Goal: Find contact information: Find contact information

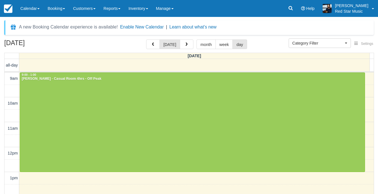
select select
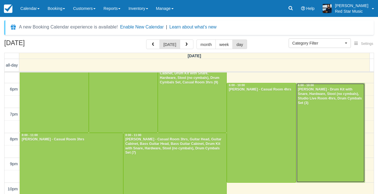
click at [317, 117] on div at bounding box center [330, 132] width 68 height 99
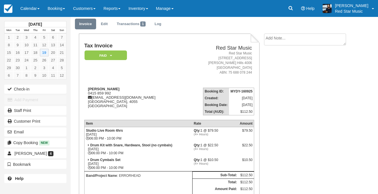
scroll to position [28, 0]
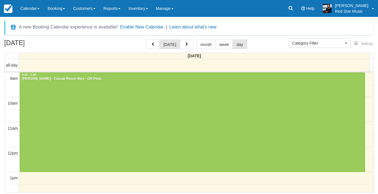
select select
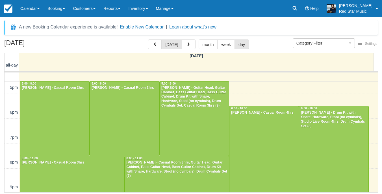
scroll to position [201, 0]
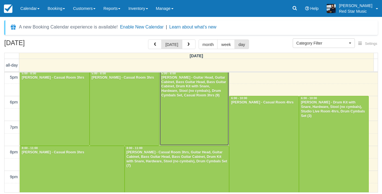
click at [206, 122] on div at bounding box center [194, 109] width 69 height 74
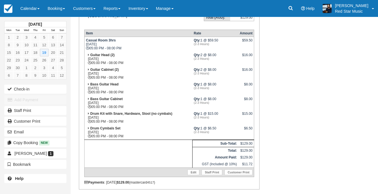
scroll to position [113, 0]
click at [29, 14] on link "Calendar" at bounding box center [29, 8] width 27 height 17
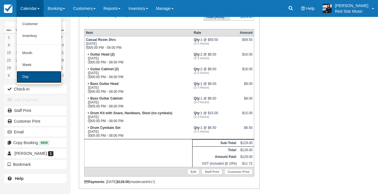
click at [32, 77] on link "Day" at bounding box center [39, 77] width 45 height 12
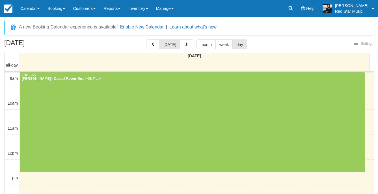
select select
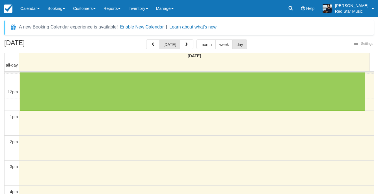
select select
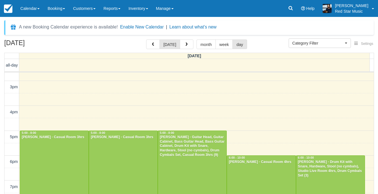
scroll to position [170, 0]
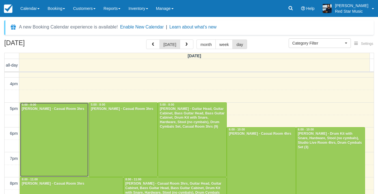
click at [64, 139] on div at bounding box center [54, 140] width 68 height 74
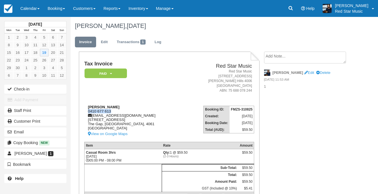
drag, startPoint x: 116, startPoint y: 110, endPoint x: 86, endPoint y: 113, distance: 30.1
click at [86, 113] on div "Angie Noble 0410 677 613 angienoble73@gmail.com 18 Karowara Street The Gap, Que…" at bounding box center [133, 121] width 99 height 33
copy div "0410 677 613"
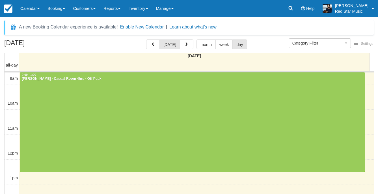
select select
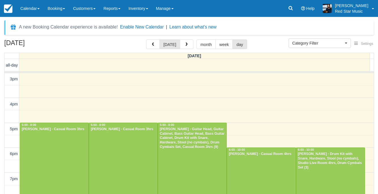
scroll to position [146, 0]
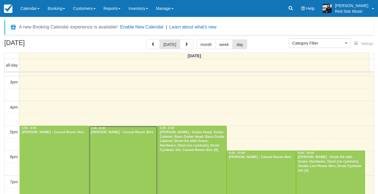
click at [112, 141] on div at bounding box center [123, 163] width 68 height 74
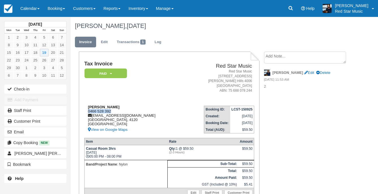
drag, startPoint x: 112, startPoint y: 112, endPoint x: 86, endPoint y: 111, distance: 26.0
click at [86, 111] on div "Fernando Pizarro 0466 528 392 frnnd200992@gmail.com Queensland, 4120 Australia …" at bounding box center [133, 119] width 99 height 28
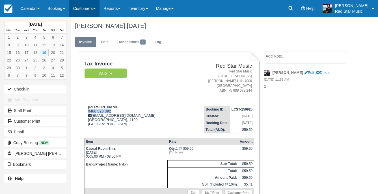
copy div "0466 528 392"
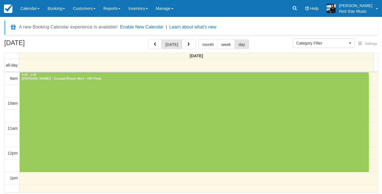
select select
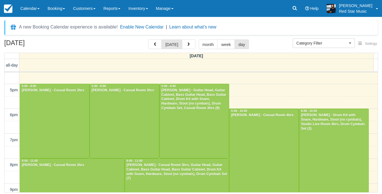
scroll to position [174, 0]
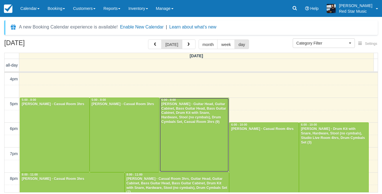
click at [173, 132] on div at bounding box center [194, 135] width 69 height 74
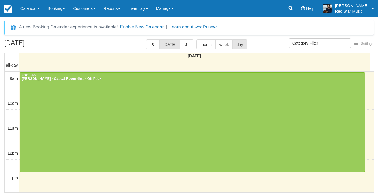
select select
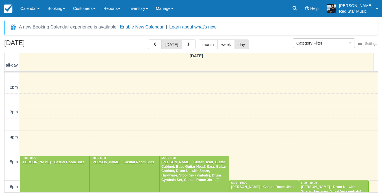
scroll to position [203, 0]
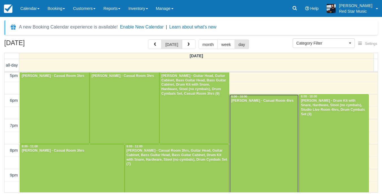
click at [263, 117] on div at bounding box center [264, 144] width 69 height 99
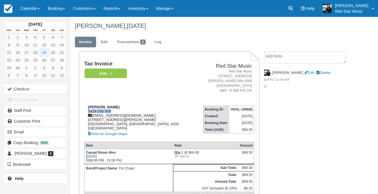
drag, startPoint x: 112, startPoint y: 111, endPoint x: 86, endPoint y: 113, distance: 26.9
click at [86, 113] on div "[PERSON_NAME] 0439 030 009 [EMAIL_ADDRESS][DOMAIN_NAME] [STREET_ADDRESS][PERSON…" at bounding box center [139, 121] width 111 height 33
copy div "0439 030 009"
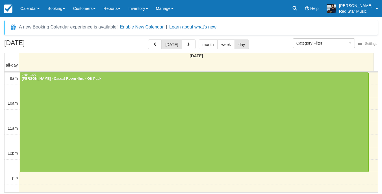
select select
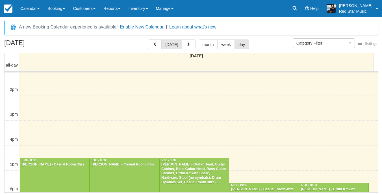
scroll to position [203, 0]
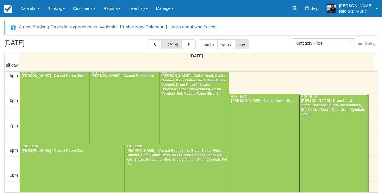
click at [330, 138] on div at bounding box center [333, 144] width 69 height 99
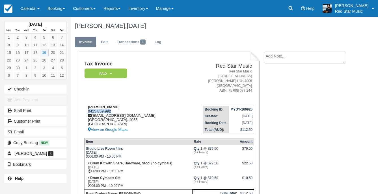
drag, startPoint x: 111, startPoint y: 111, endPoint x: 88, endPoint y: 112, distance: 22.6
click at [88, 112] on div "Zac Woehler 0415 859 992 errorheadisaband@gmail.com Queensland, 4055 Australia …" at bounding box center [133, 119] width 99 height 28
copy div "0415 859 992"
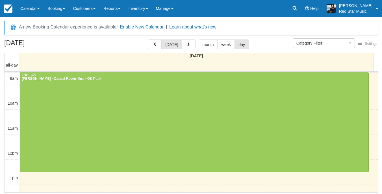
select select
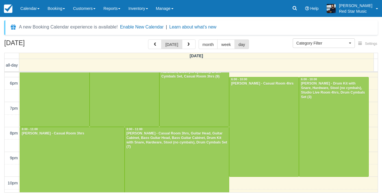
scroll to position [229, 0]
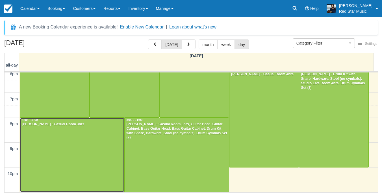
click at [33, 159] on div at bounding box center [72, 155] width 104 height 74
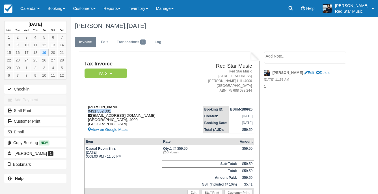
drag, startPoint x: 110, startPoint y: 111, endPoint x: 88, endPoint y: 112, distance: 22.3
click at [88, 112] on div "Angela Rae 0431 552 301 agrae@burnettlane.com.au Queensland, 4000 Australia Vie…" at bounding box center [133, 119] width 99 height 28
copy div "0431 552 301"
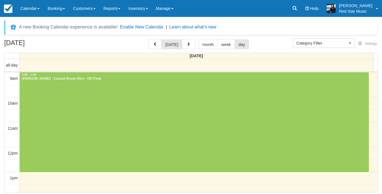
select select
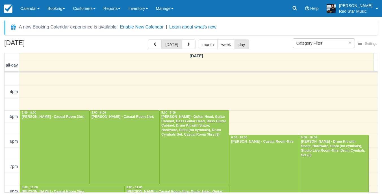
scroll to position [229, 0]
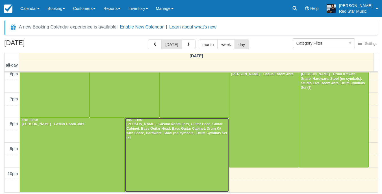
click at [169, 145] on div at bounding box center [177, 155] width 104 height 74
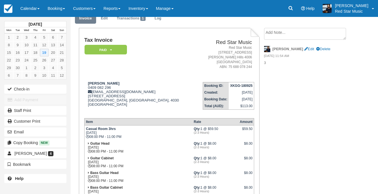
scroll to position [21, 0]
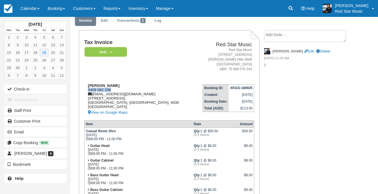
drag, startPoint x: 112, startPoint y: 91, endPoint x: 87, endPoint y: 92, distance: 24.9
click at [87, 92] on div "[PERSON_NAME] 0409 082 296 [EMAIL_ADDRESS][DOMAIN_NAME] [STREET_ADDRESS] View o…" at bounding box center [139, 100] width 110 height 33
copy div "0409 082 296"
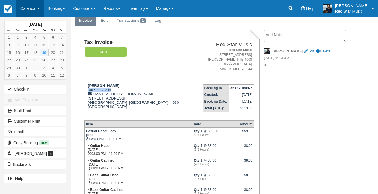
drag, startPoint x: 25, startPoint y: 10, endPoint x: 28, endPoint y: 15, distance: 5.9
click at [25, 10] on link "Calendar" at bounding box center [29, 8] width 27 height 17
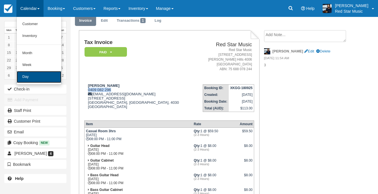
click at [35, 77] on link "Day" at bounding box center [39, 77] width 45 height 12
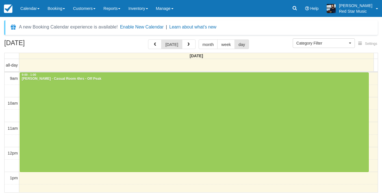
select select
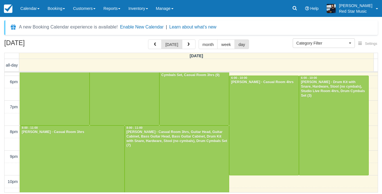
scroll to position [229, 0]
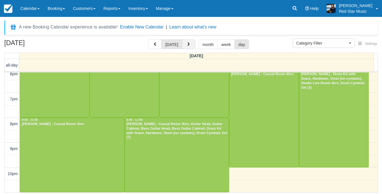
click at [187, 44] on span "button" at bounding box center [189, 45] width 4 height 4
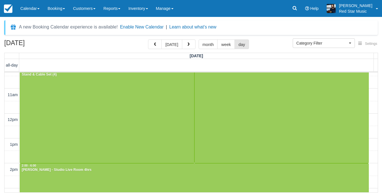
scroll to position [28, 0]
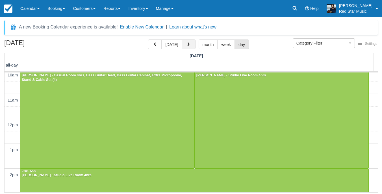
click at [187, 42] on button "button" at bounding box center [189, 45] width 14 height 10
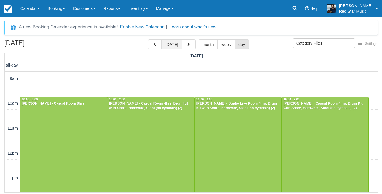
click at [167, 42] on button "today" at bounding box center [171, 45] width 21 height 10
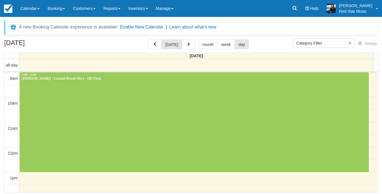
scroll to position [100, 0]
